Goal: Task Accomplishment & Management: Use online tool/utility

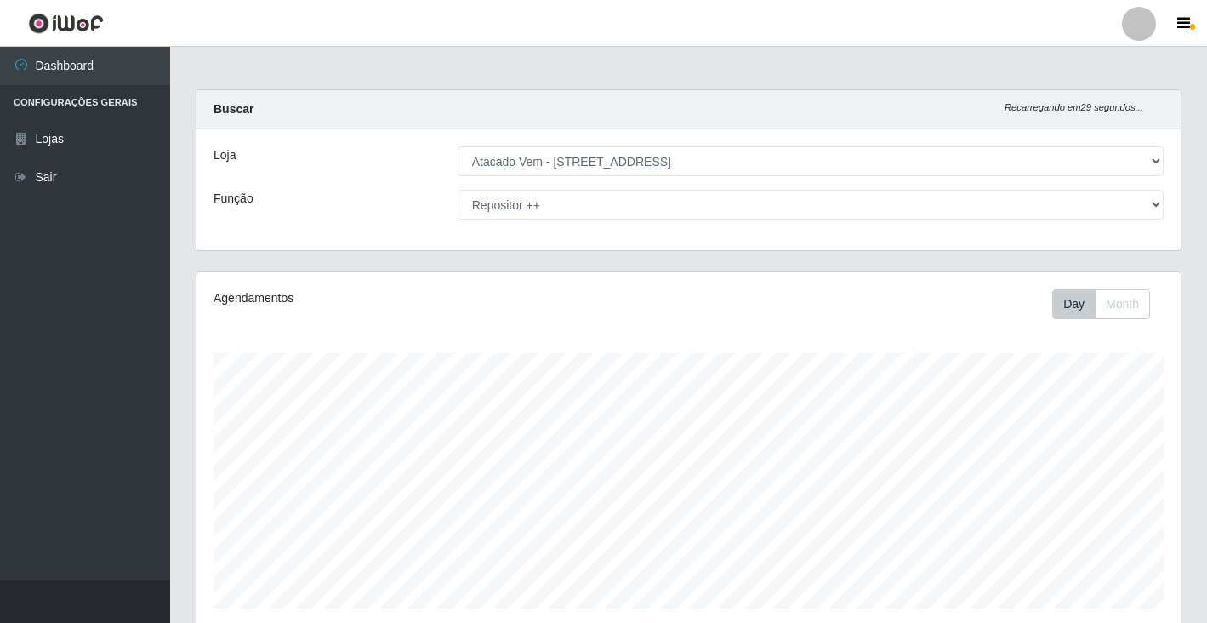
select select "455"
select select "86"
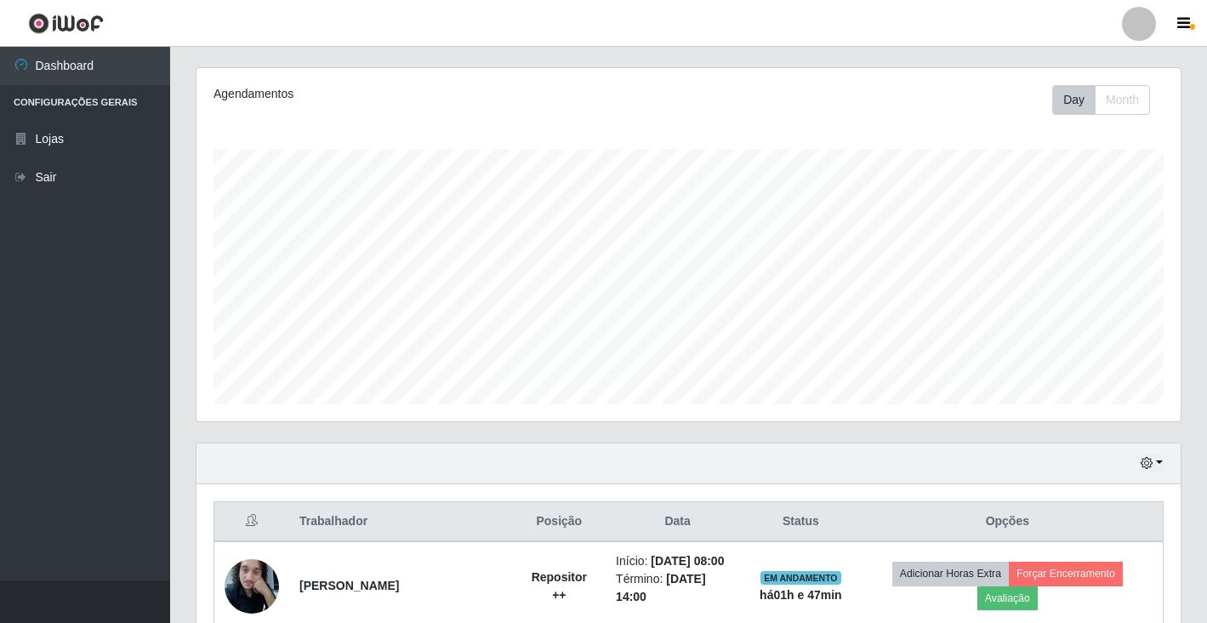
scroll to position [353, 984]
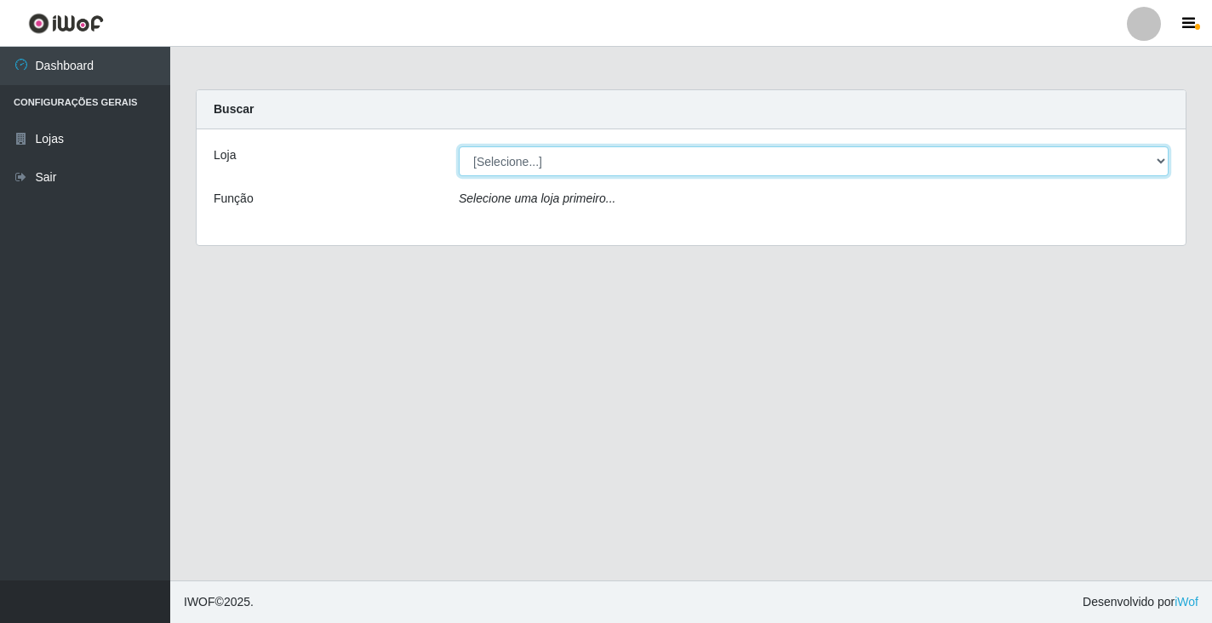
click at [1157, 157] on select "[Selecione...] Atacado Vem - [STREET_ADDRESS]" at bounding box center [814, 161] width 710 height 30
select select "455"
click at [459, 146] on select "[Selecione...] Atacado Vem - [STREET_ADDRESS]" at bounding box center [814, 161] width 710 height 30
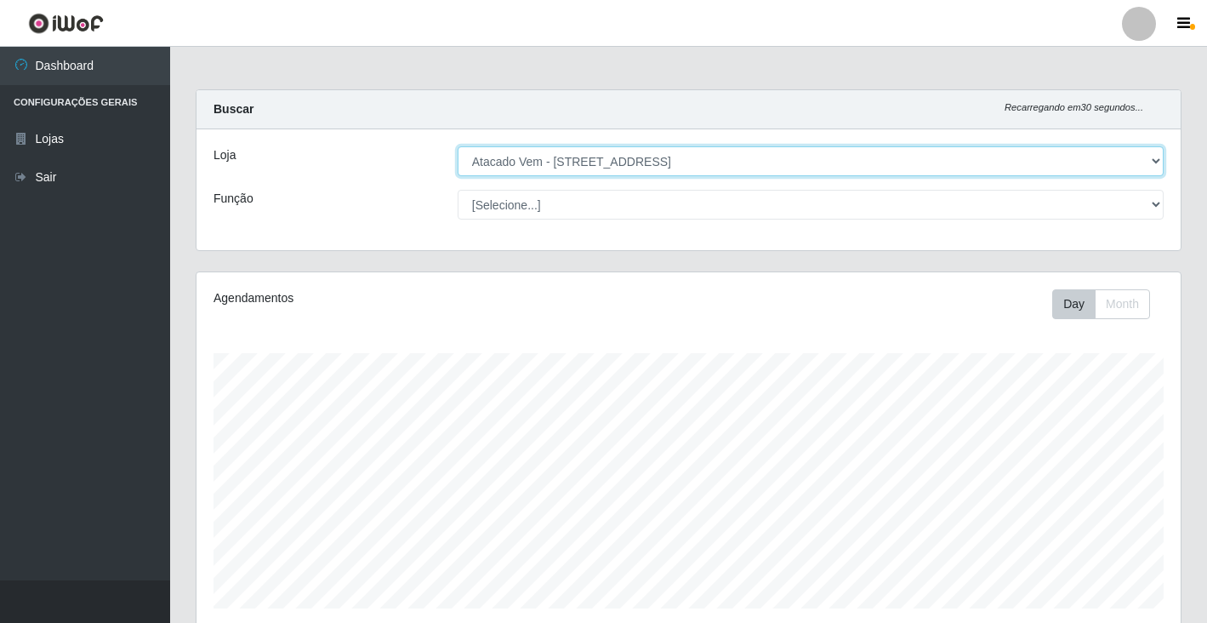
scroll to position [353, 984]
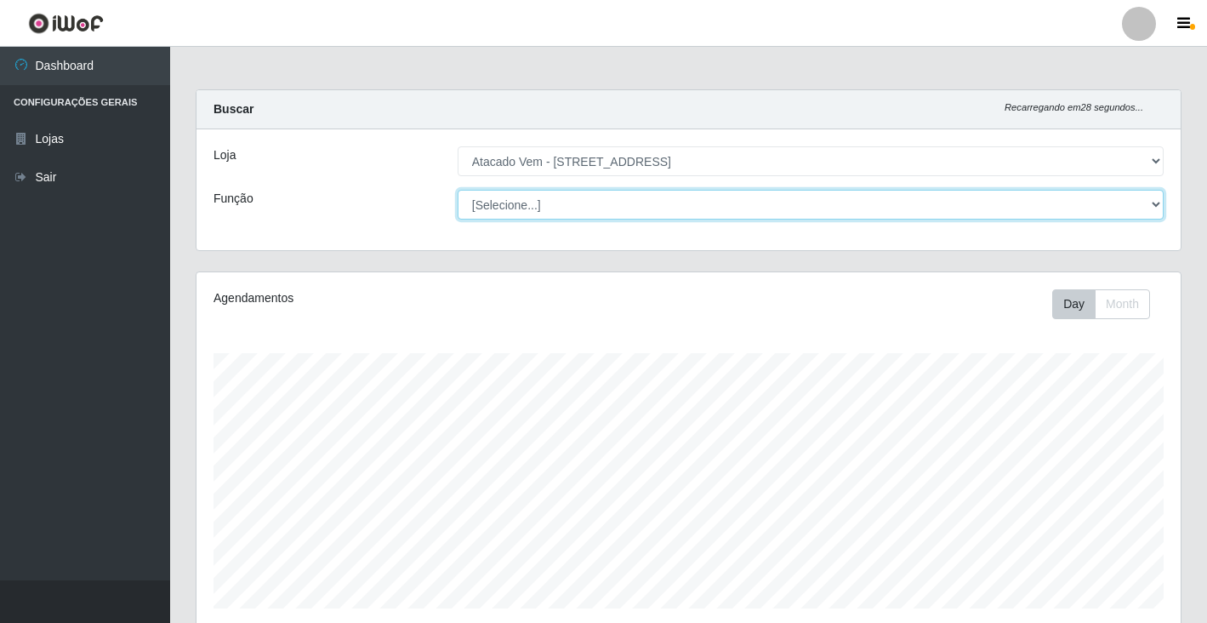
click at [1143, 204] on select "[Selecione...] Carregador e Descarregador de Caminhão Carregador e Descarregado…" at bounding box center [811, 205] width 706 height 30
select select "86"
click at [458, 190] on select "[Selecione...] Carregador e Descarregador de Caminhão Carregador e Descarregado…" at bounding box center [811, 205] width 706 height 30
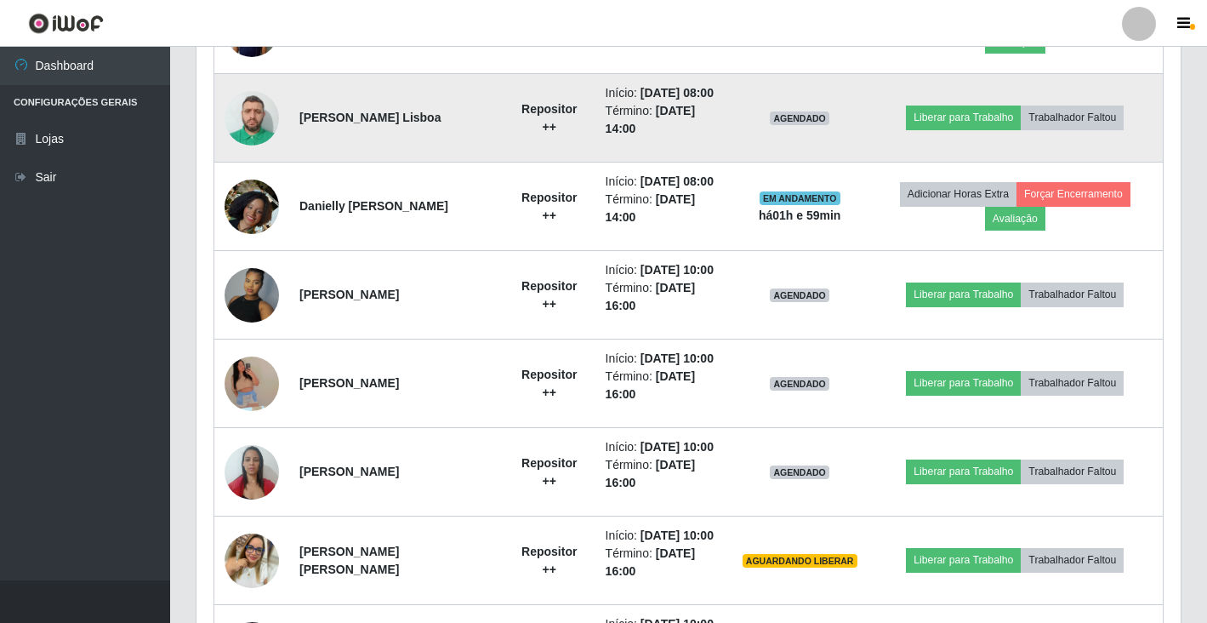
scroll to position [970, 0]
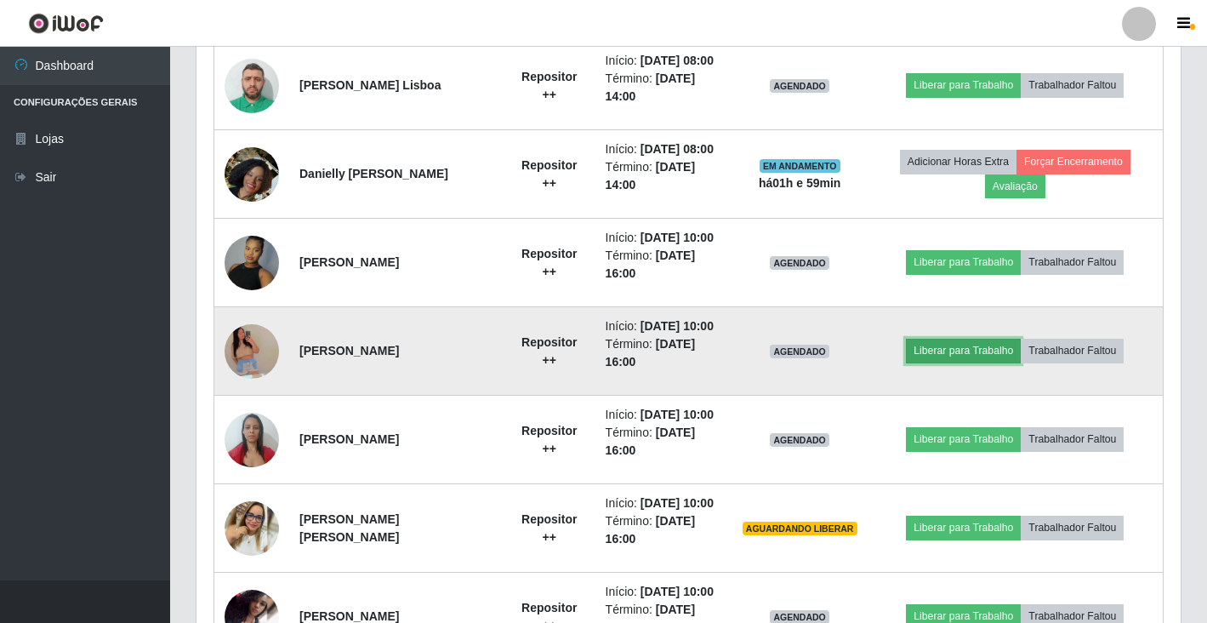
click at [983, 361] on button "Liberar para Trabalho" at bounding box center [963, 351] width 115 height 24
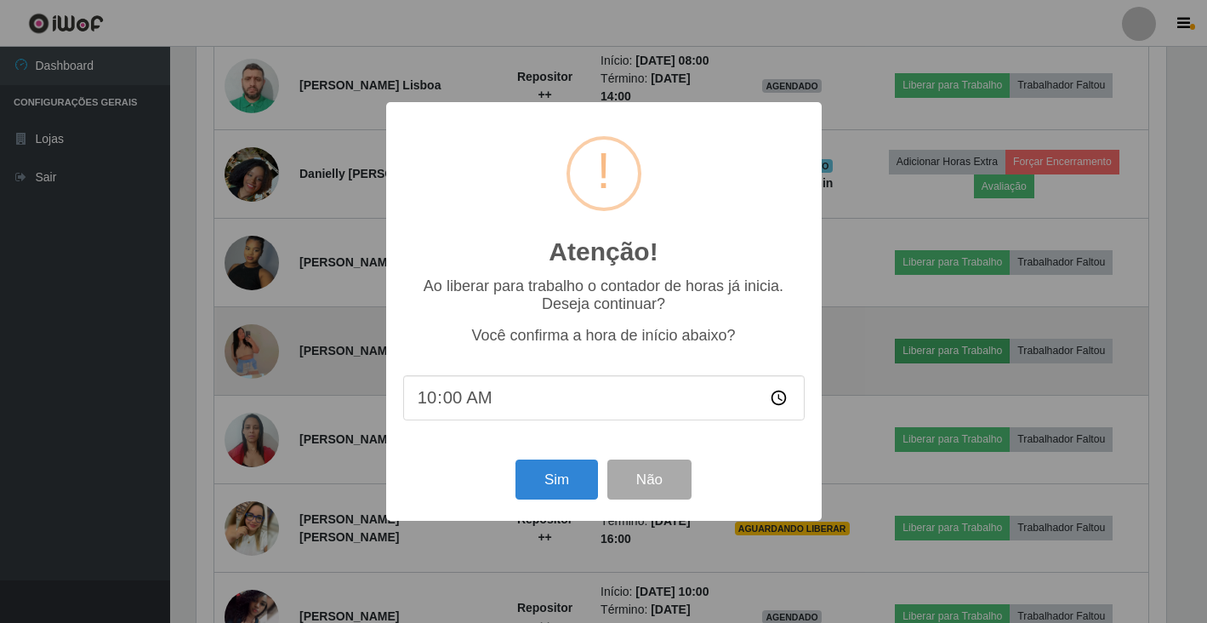
scroll to position [353, 974]
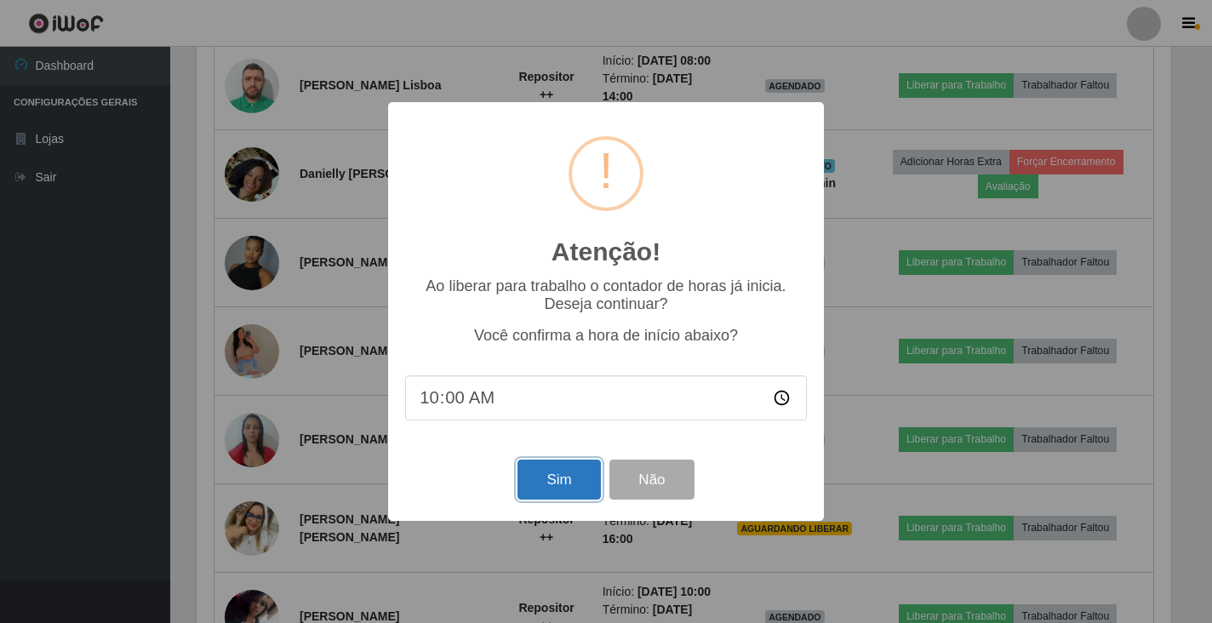
click at [584, 487] on button "Sim" at bounding box center [558, 479] width 83 height 40
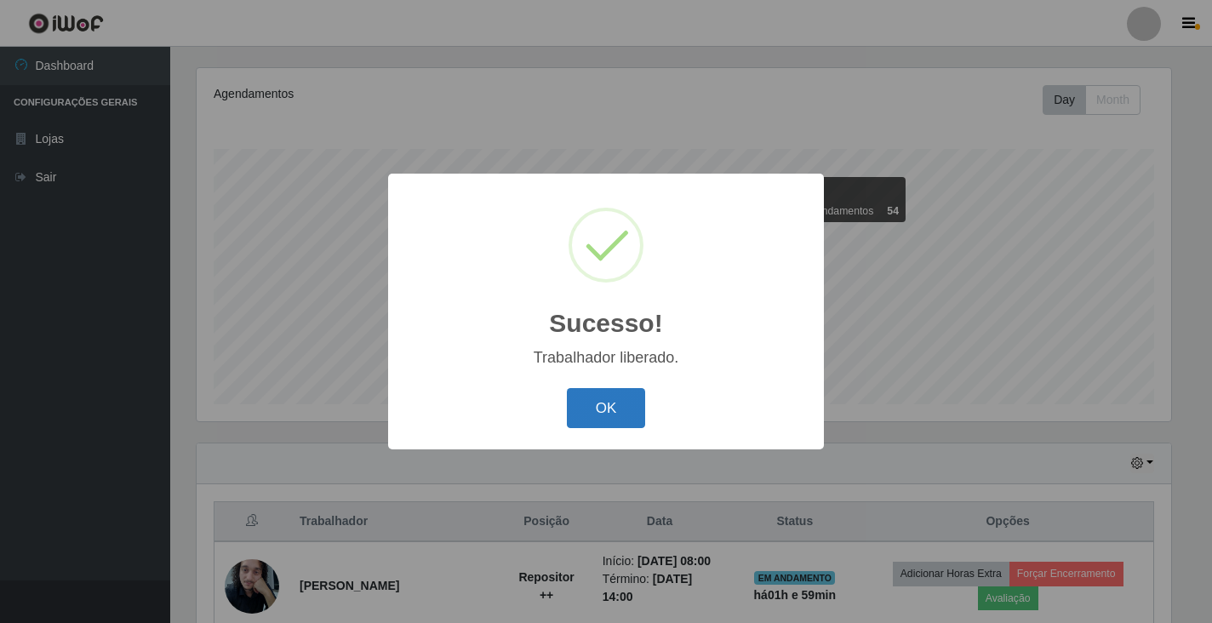
click at [606, 405] on button "OK" at bounding box center [606, 408] width 79 height 40
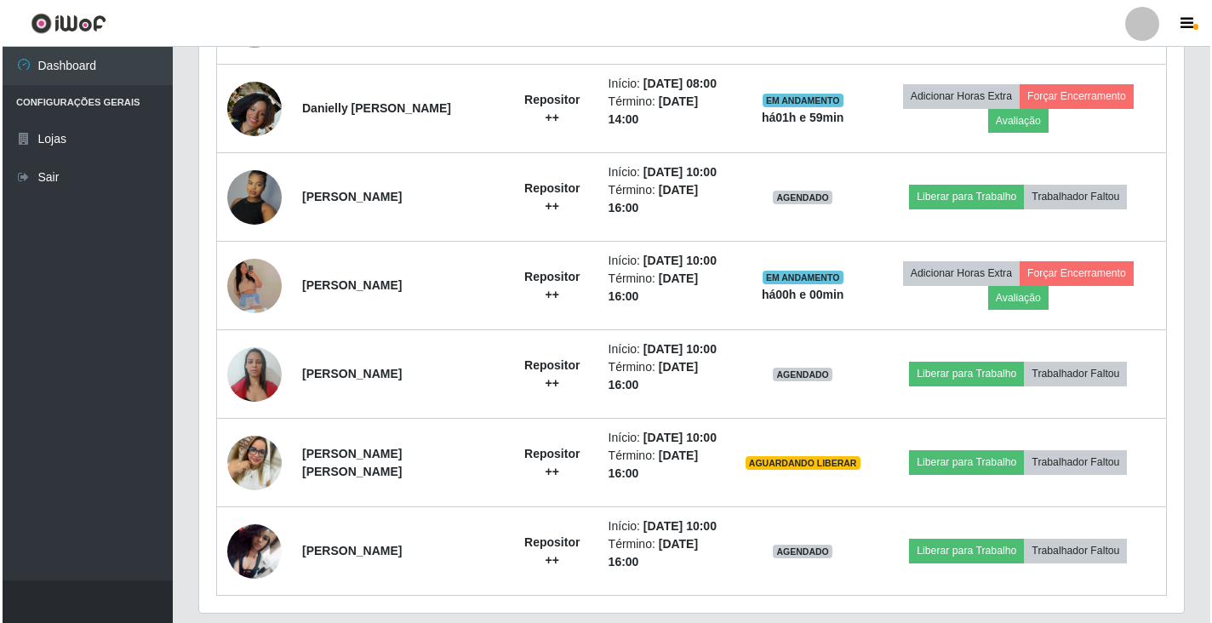
scroll to position [1055, 0]
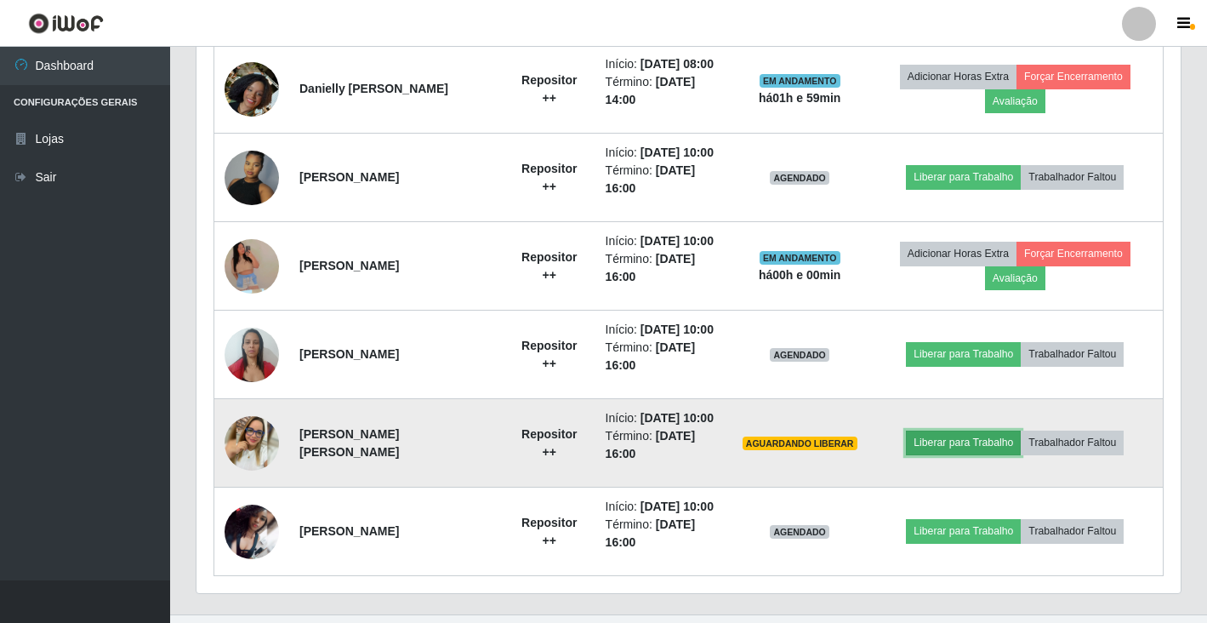
click at [995, 442] on button "Liberar para Trabalho" at bounding box center [963, 443] width 115 height 24
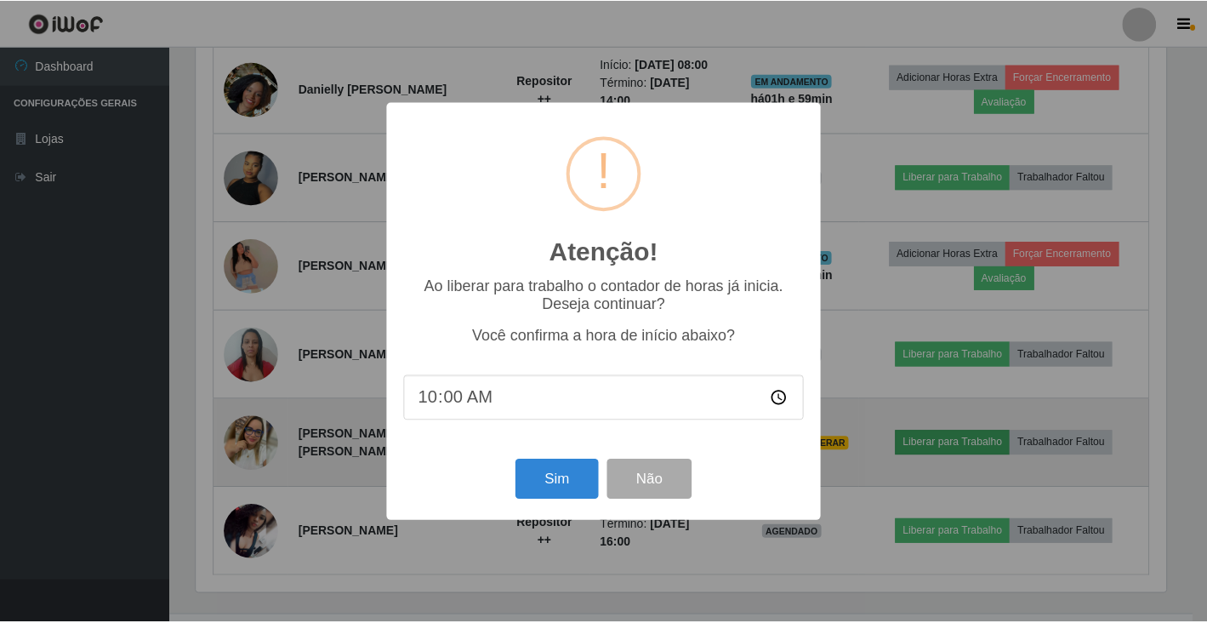
scroll to position [353, 974]
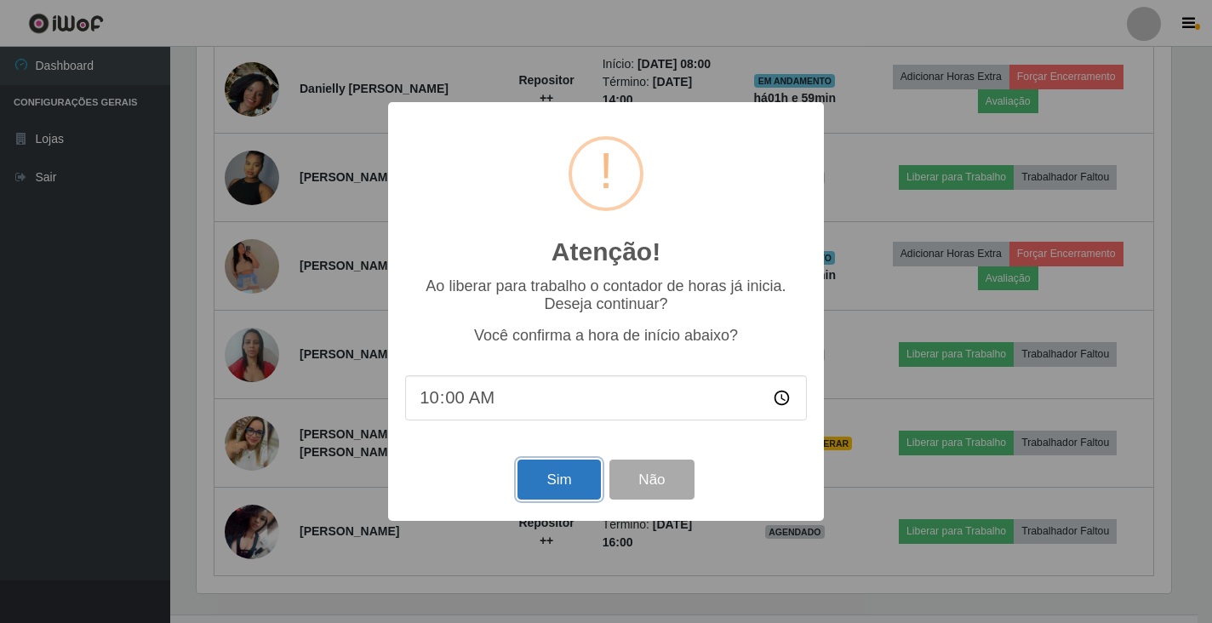
click at [566, 483] on button "Sim" at bounding box center [558, 479] width 83 height 40
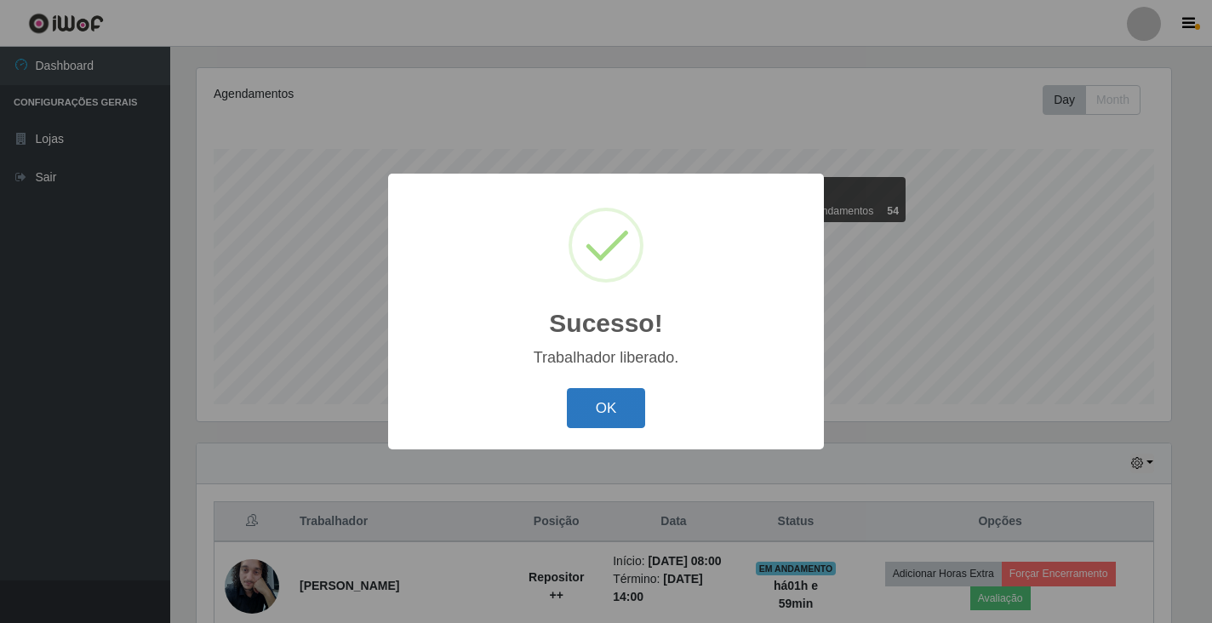
click at [602, 415] on button "OK" at bounding box center [606, 408] width 79 height 40
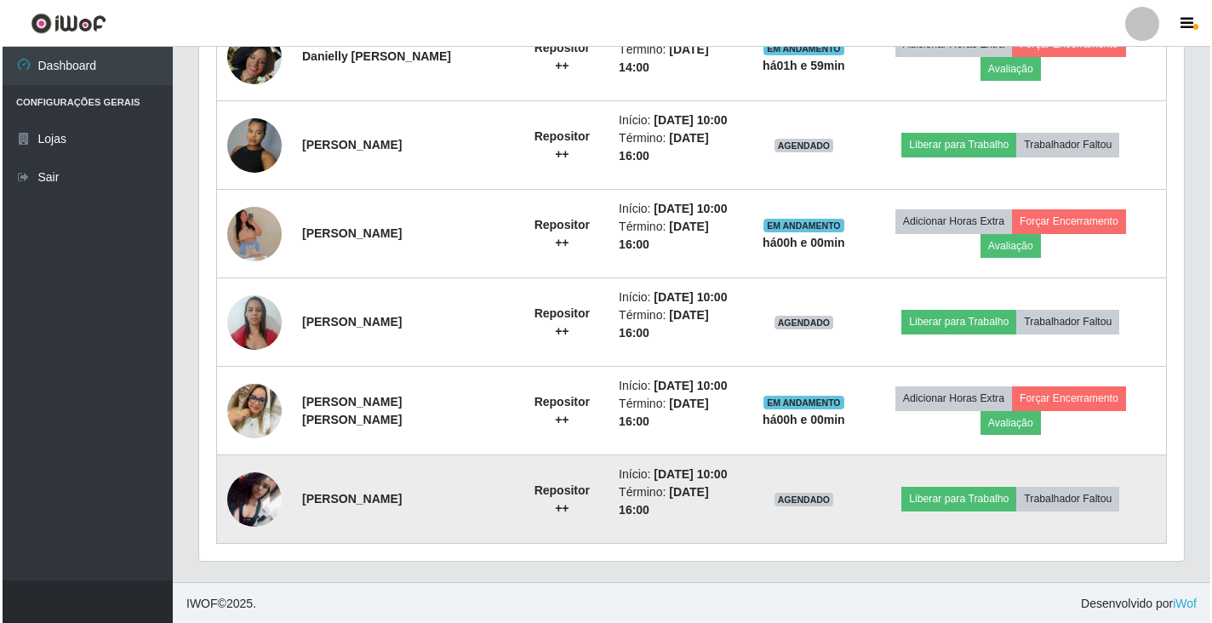
scroll to position [1089, 0]
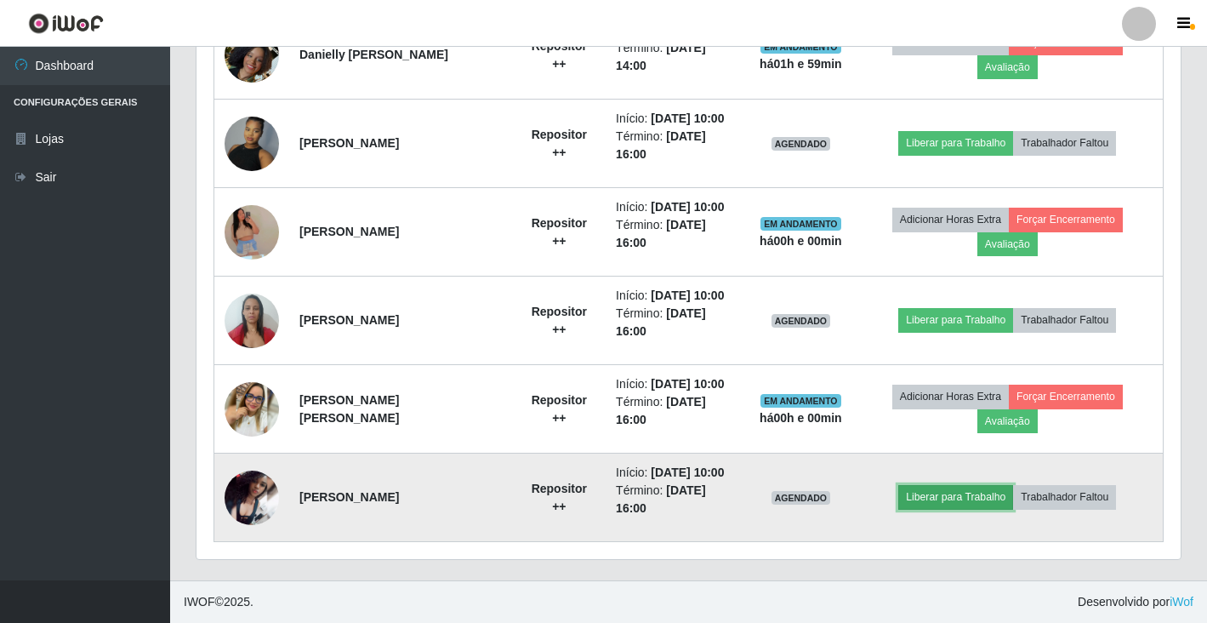
click at [1008, 503] on button "Liberar para Trabalho" at bounding box center [955, 497] width 115 height 24
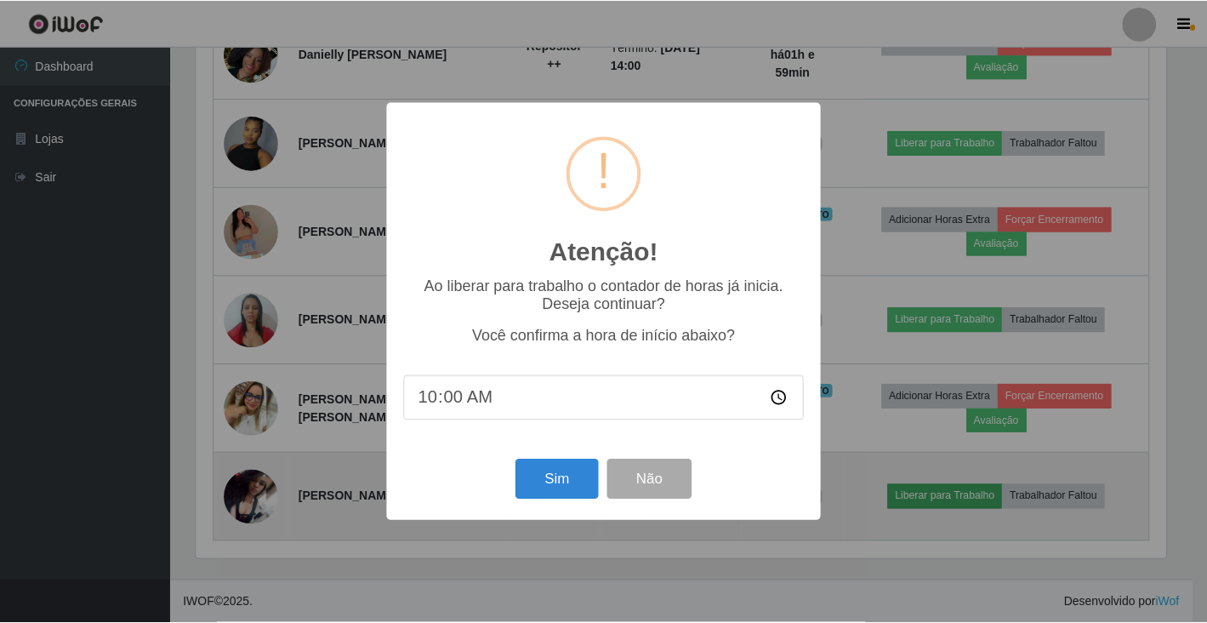
scroll to position [353, 974]
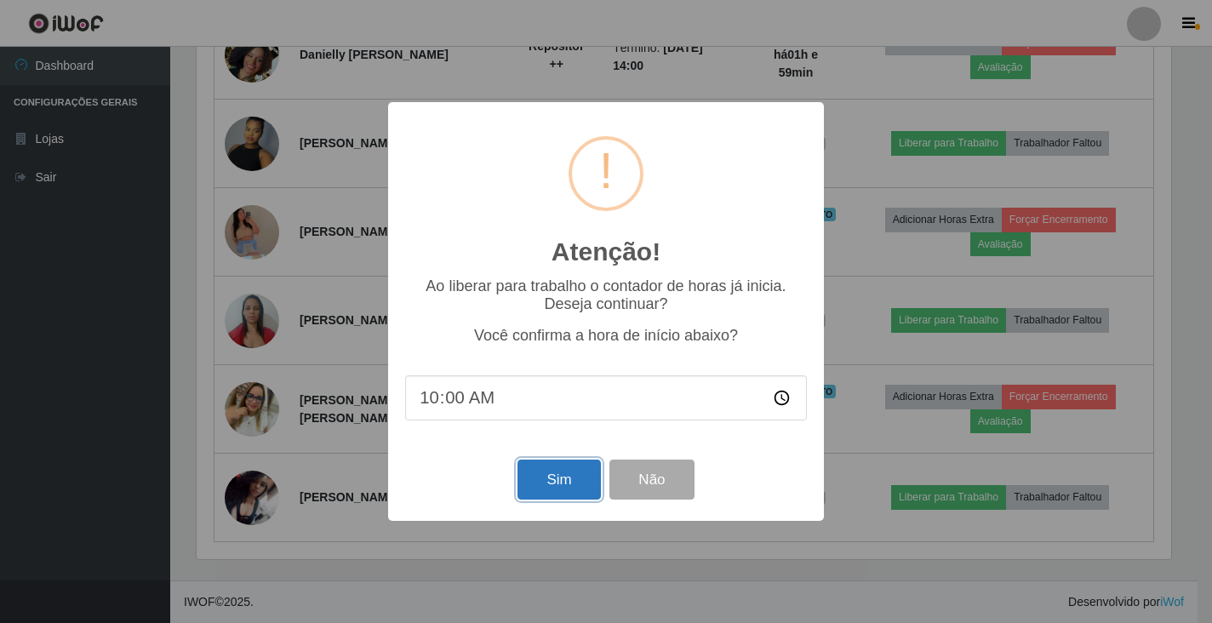
click at [570, 476] on button "Sim" at bounding box center [558, 479] width 83 height 40
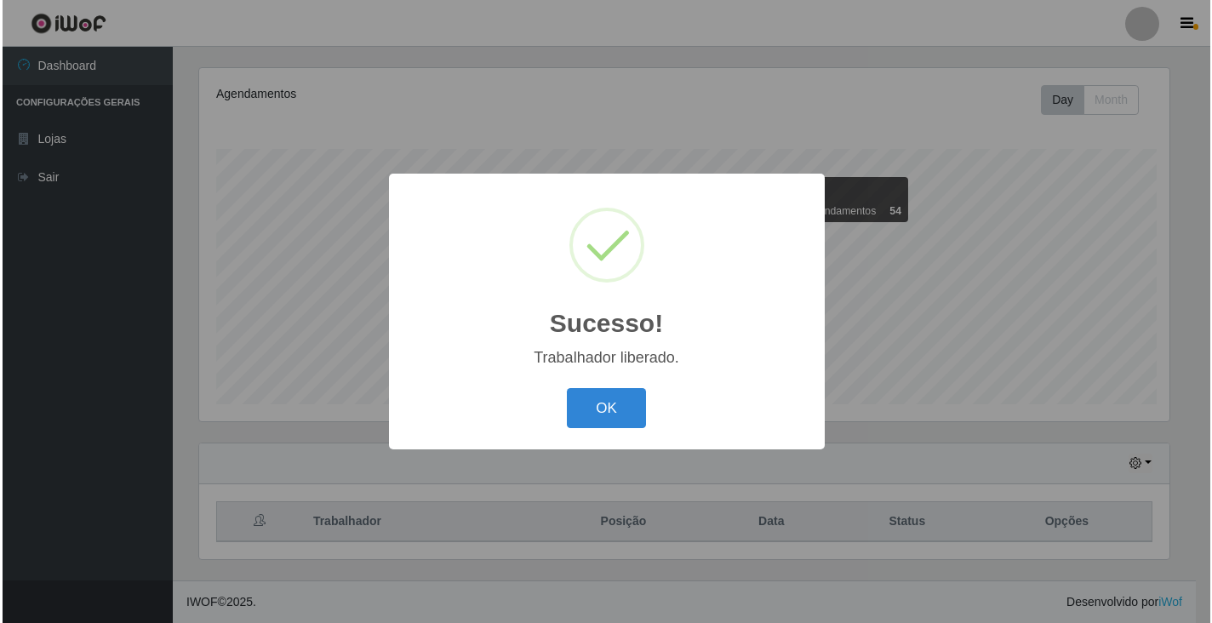
scroll to position [0, 0]
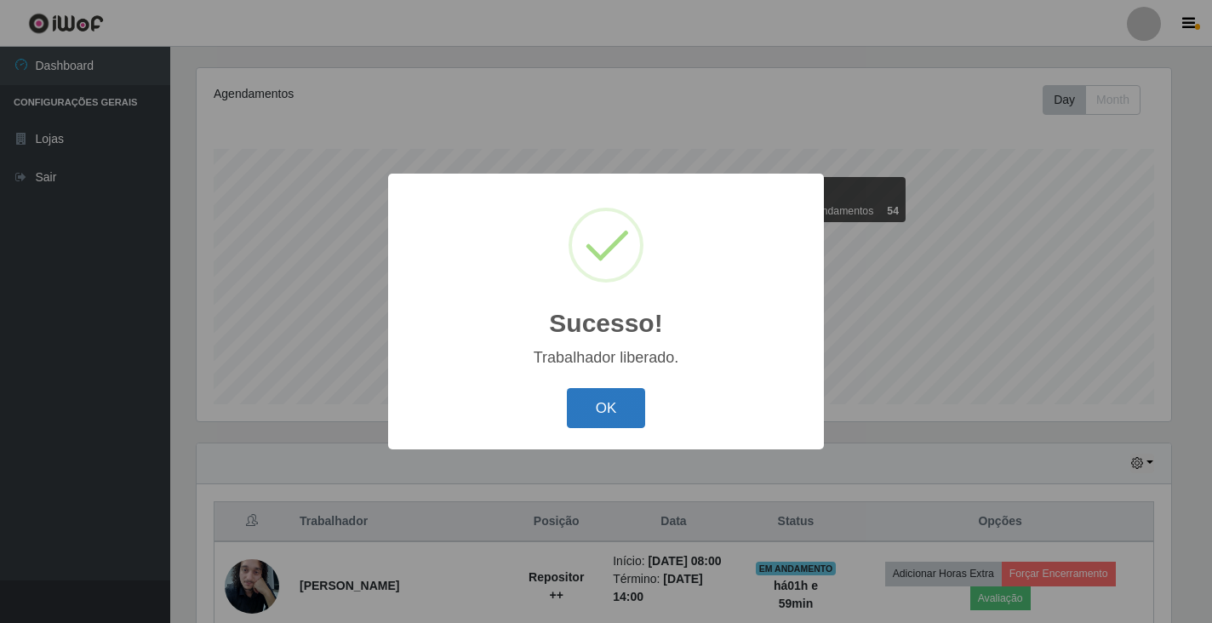
click at [623, 408] on button "OK" at bounding box center [606, 408] width 79 height 40
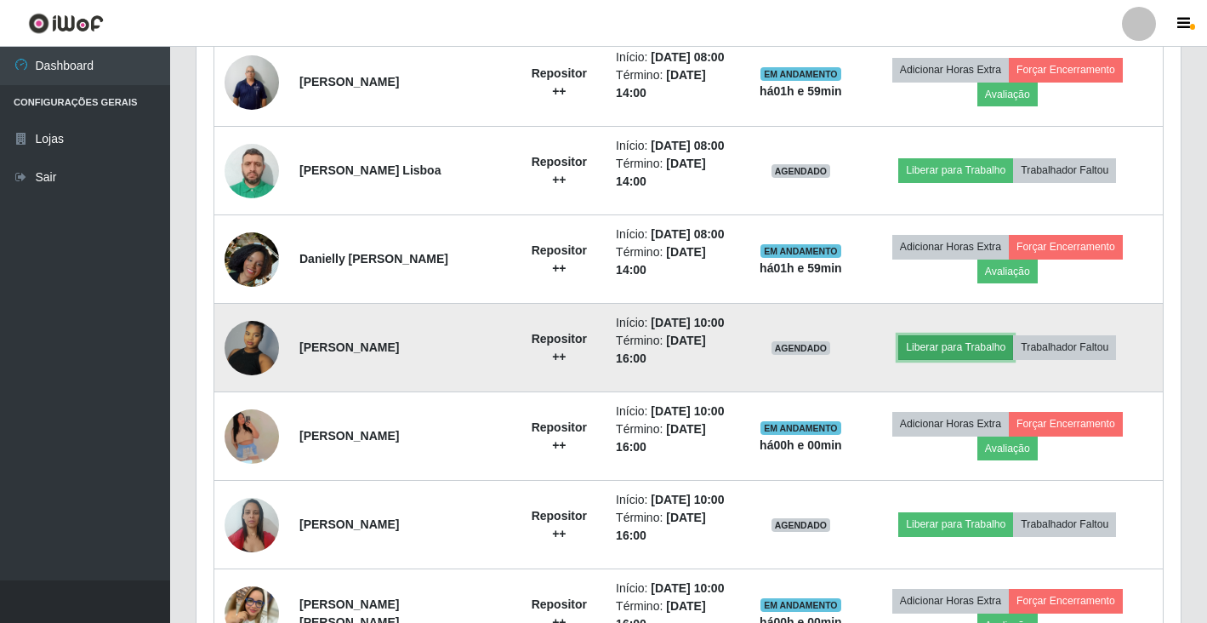
click at [1000, 349] on button "Liberar para Trabalho" at bounding box center [955, 347] width 115 height 24
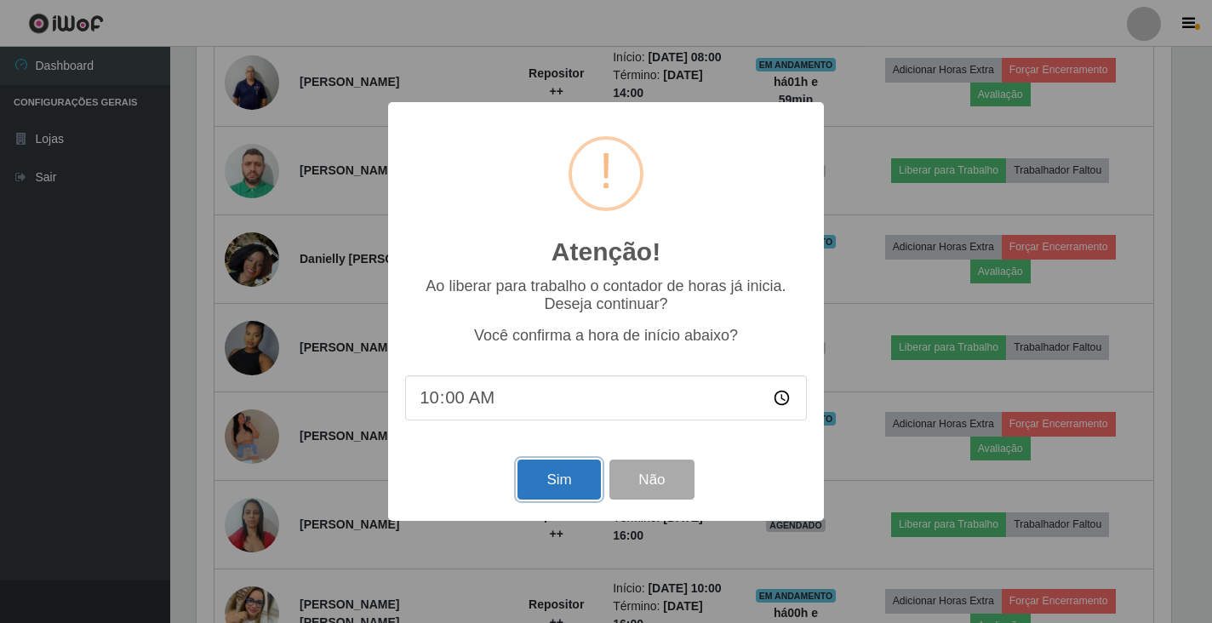
click at [579, 484] on button "Sim" at bounding box center [558, 479] width 83 height 40
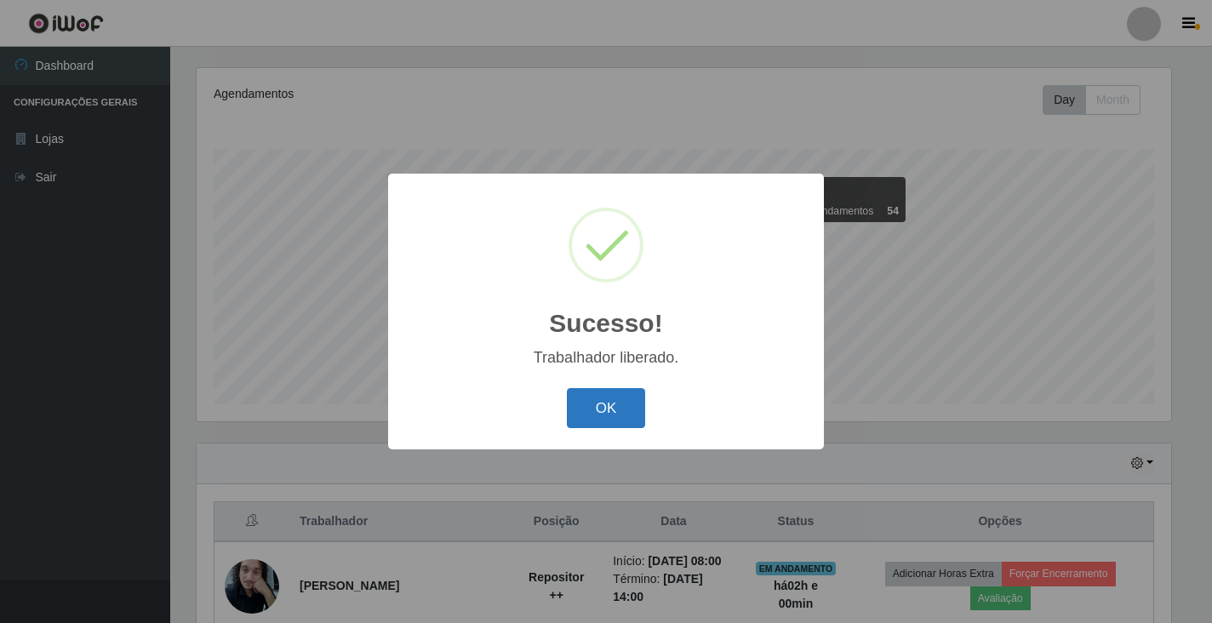
click at [613, 417] on button "OK" at bounding box center [606, 408] width 79 height 40
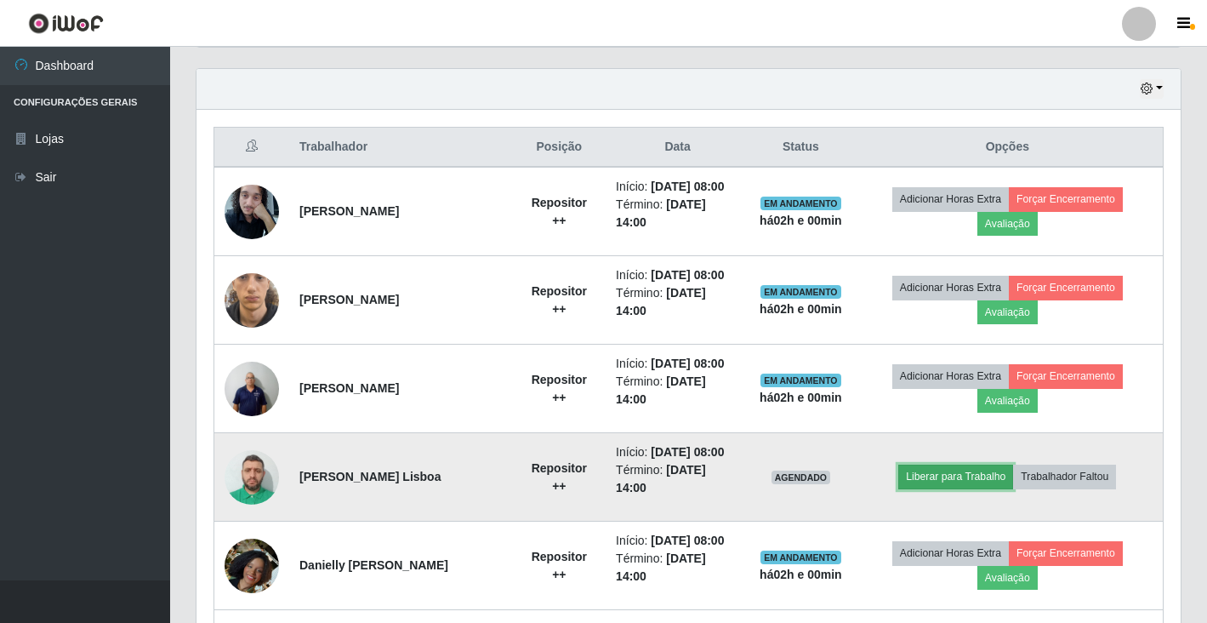
click at [977, 471] on button "Liberar para Trabalho" at bounding box center [955, 477] width 115 height 24
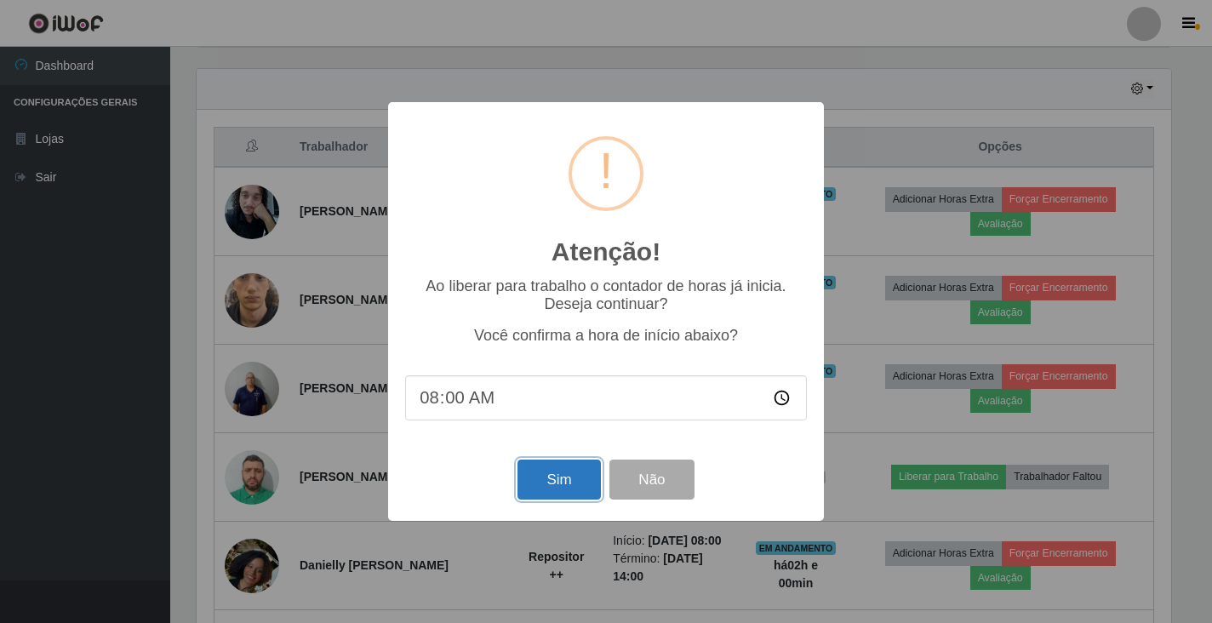
click at [554, 493] on button "Sim" at bounding box center [558, 479] width 83 height 40
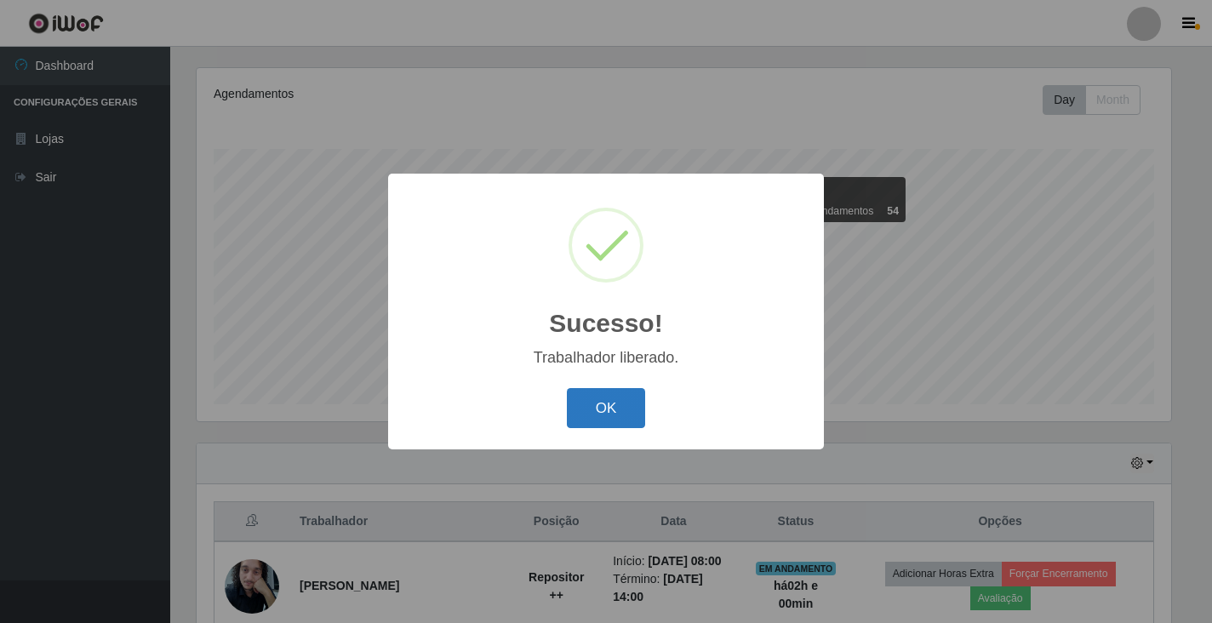
click at [637, 416] on button "OK" at bounding box center [606, 408] width 79 height 40
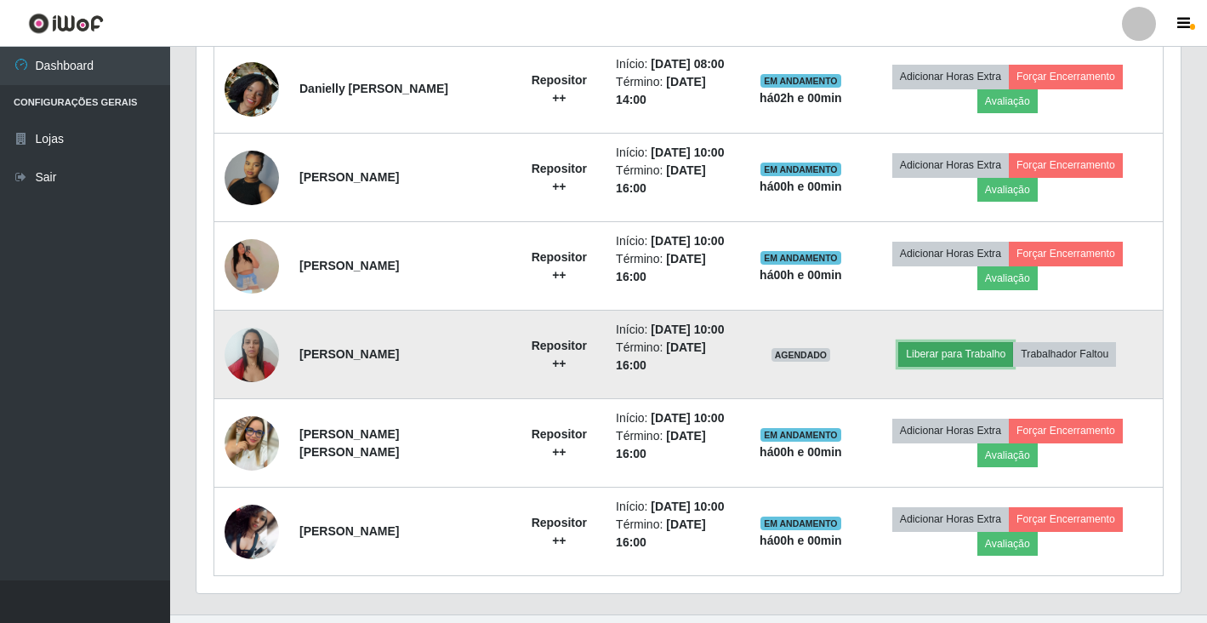
click at [938, 363] on button "Liberar para Trabalho" at bounding box center [955, 354] width 115 height 24
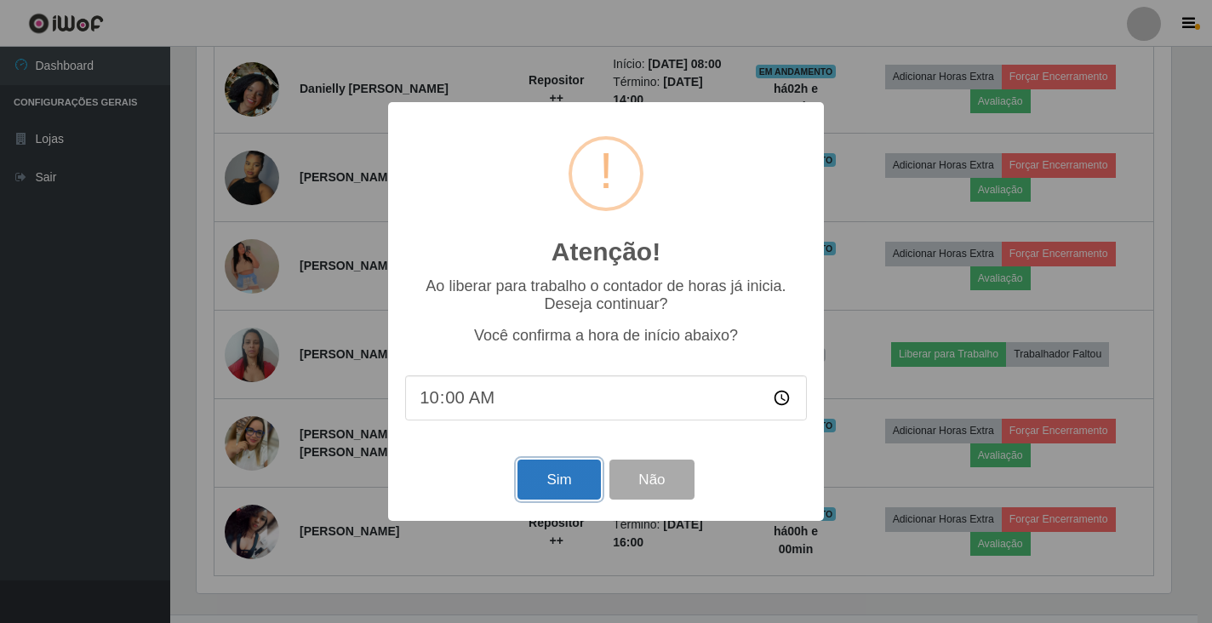
click at [585, 482] on button "Sim" at bounding box center [558, 479] width 83 height 40
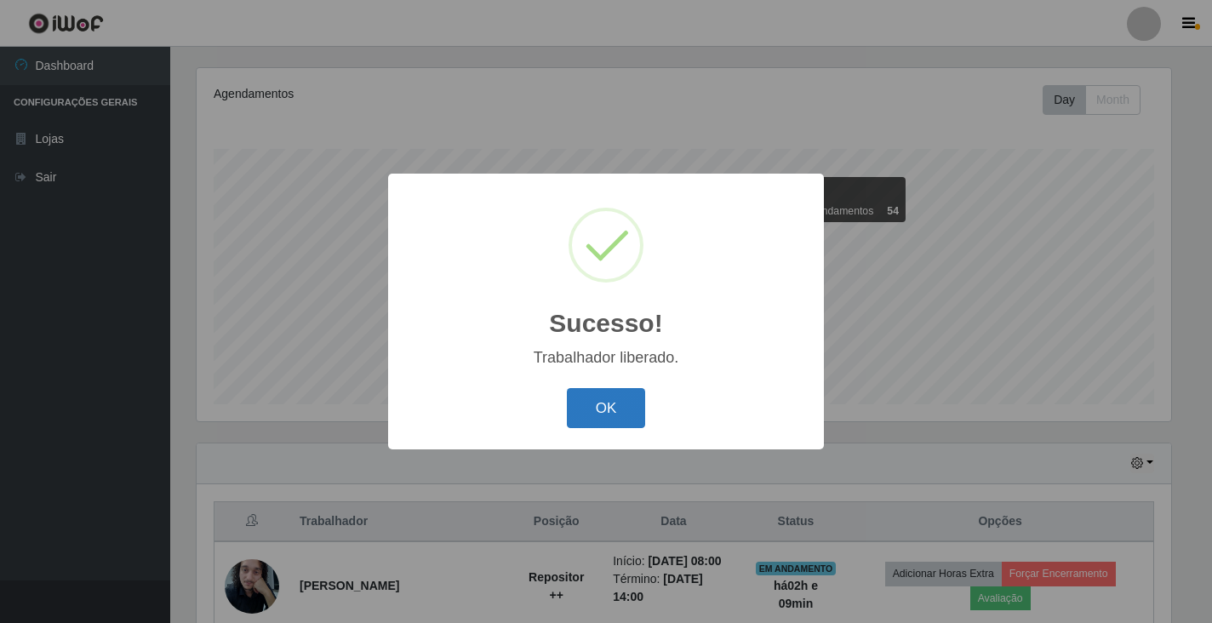
click at [599, 404] on button "OK" at bounding box center [606, 408] width 79 height 40
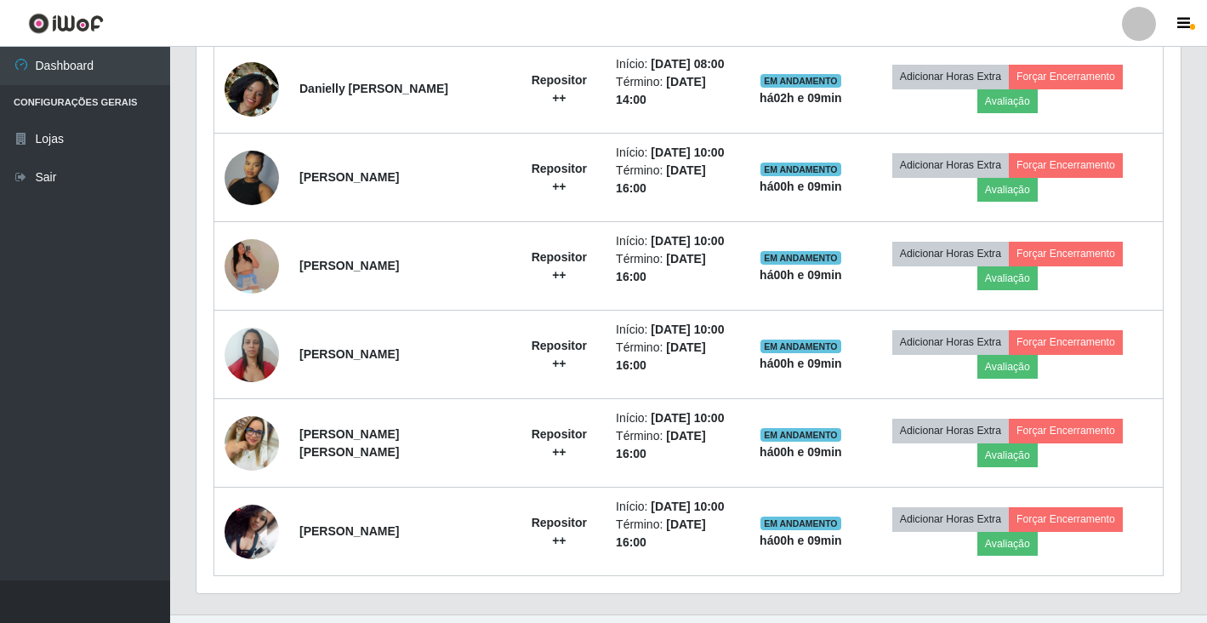
scroll to position [1089, 0]
